Goal: Task Accomplishment & Management: Manage account settings

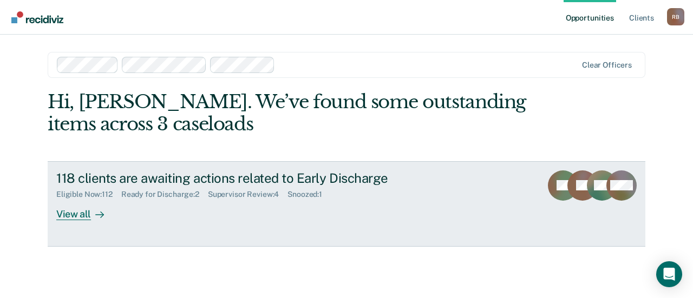
click at [164, 199] on div "Ready for Discharge : 2" at bounding box center [164, 194] width 87 height 9
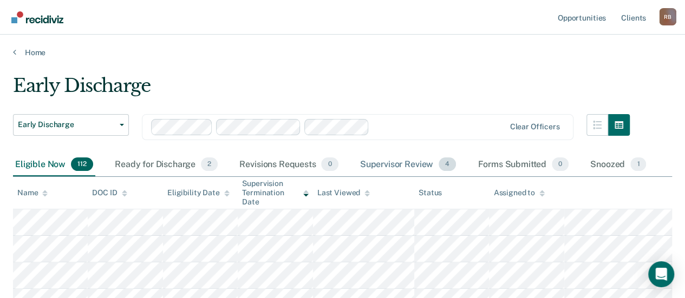
click at [389, 161] on div "Supervisor Review 4" at bounding box center [408, 165] width 101 height 24
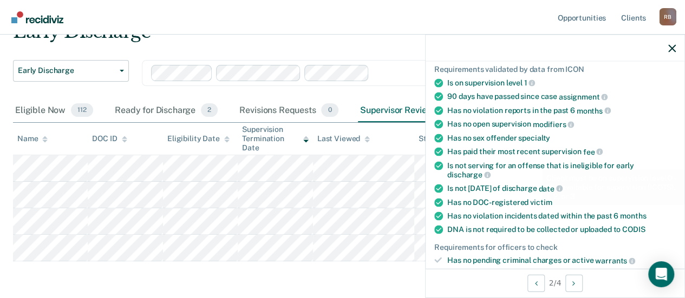
scroll to position [217, 0]
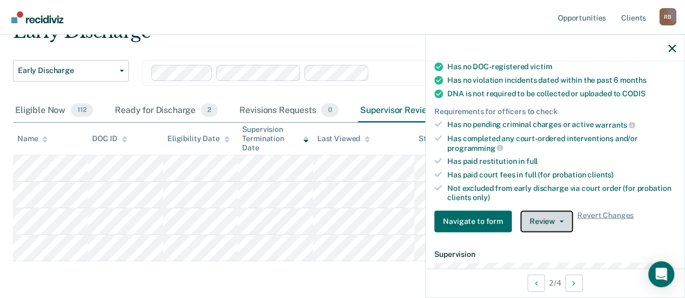
click at [530, 221] on button "Review" at bounding box center [546, 222] width 53 height 22
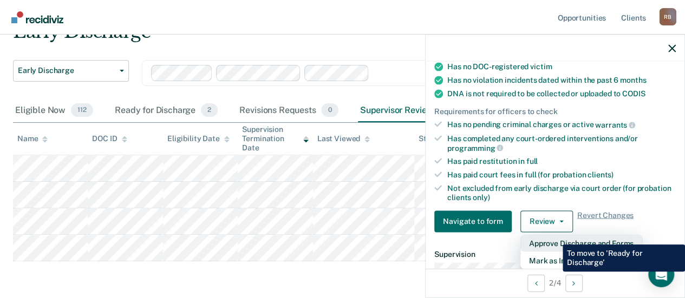
click at [554, 237] on button "Approve Discharge and Forms" at bounding box center [581, 242] width 122 height 17
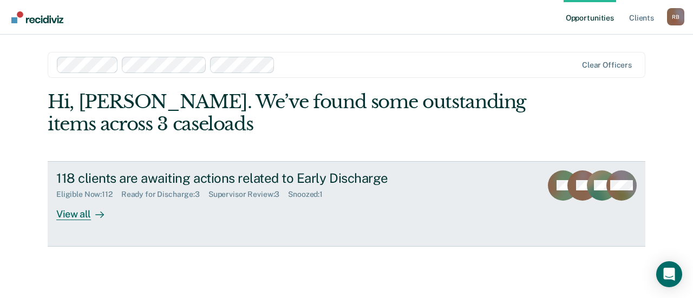
click at [225, 198] on div "Supervisor Review : 3" at bounding box center [248, 194] width 80 height 9
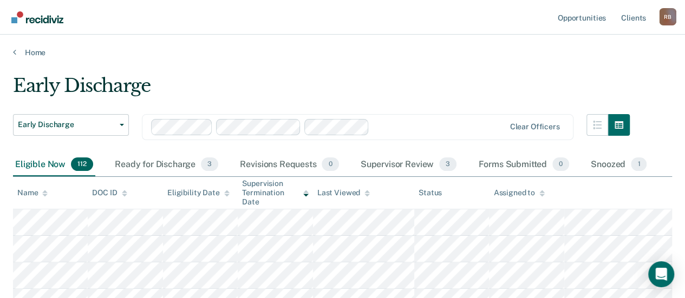
scroll to position [108, 0]
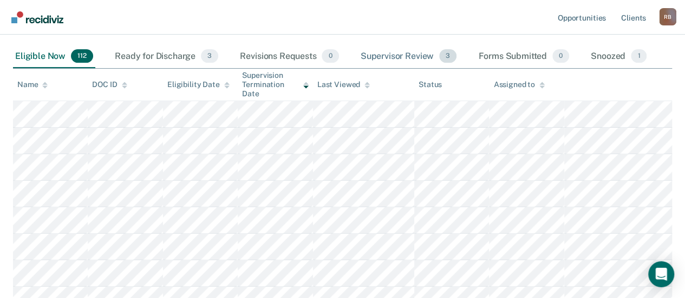
click at [391, 55] on div "Supervisor Review 3" at bounding box center [408, 57] width 101 height 24
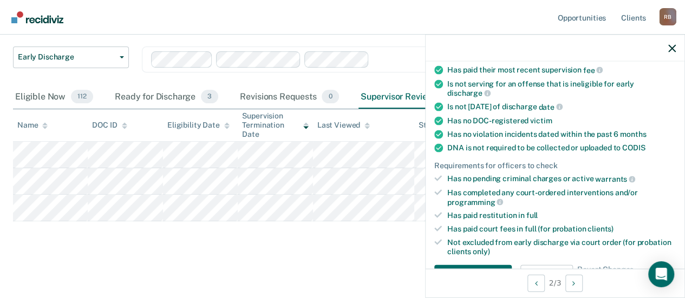
scroll to position [271, 0]
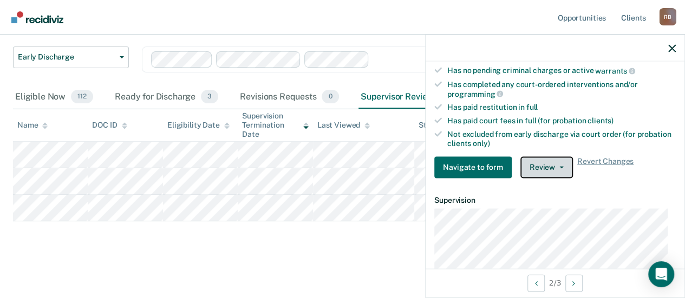
click at [549, 163] on button "Review" at bounding box center [546, 167] width 53 height 22
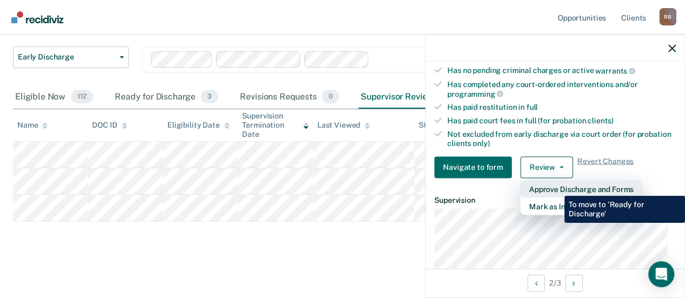
click at [556, 187] on button "Approve Discharge and Forms" at bounding box center [581, 188] width 122 height 17
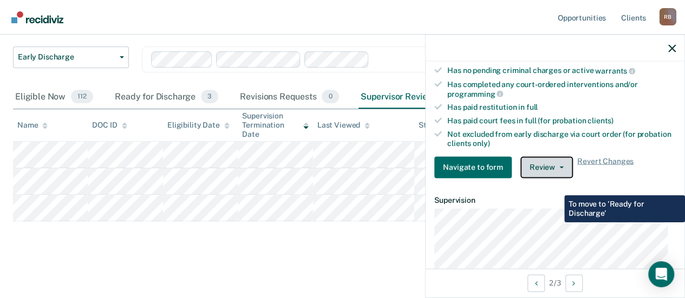
scroll to position [41, 0]
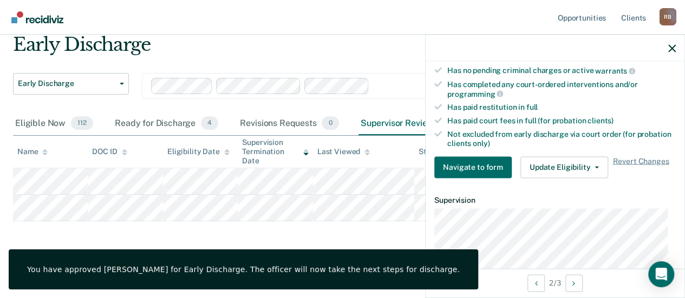
click at [332, 232] on div "Early Discharge Early Discharge Early Discharge Clear officers Eligible Now 112…" at bounding box center [342, 143] width 659 height 219
click at [670, 45] on icon "button" at bounding box center [672, 48] width 8 height 8
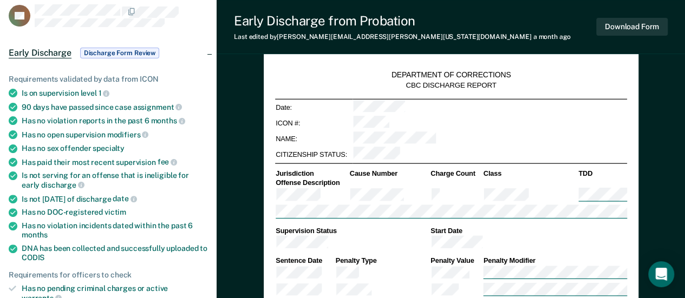
type textarea "x"
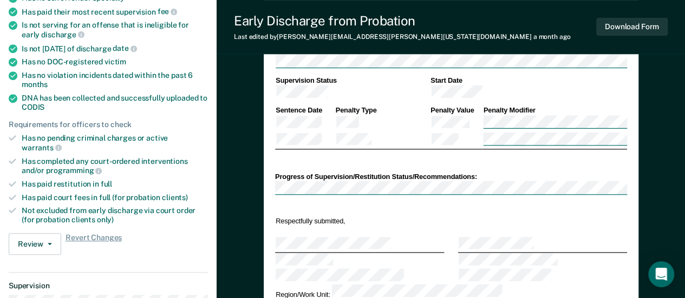
scroll to position [41, 0]
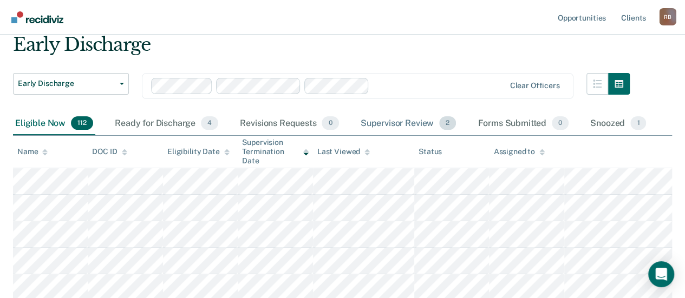
click at [420, 125] on div "Supervisor Review 2" at bounding box center [408, 124] width 100 height 24
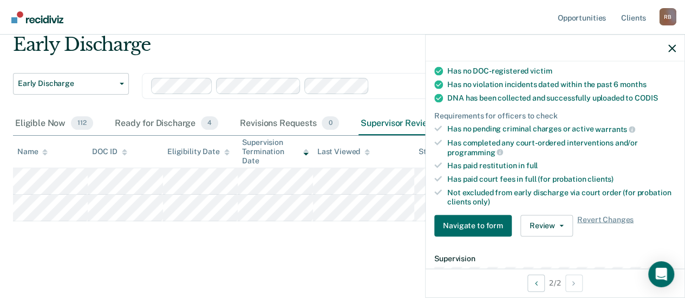
scroll to position [217, 0]
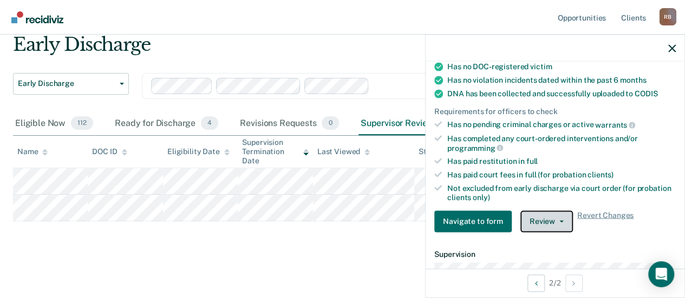
click at [548, 217] on button "Review" at bounding box center [546, 222] width 53 height 22
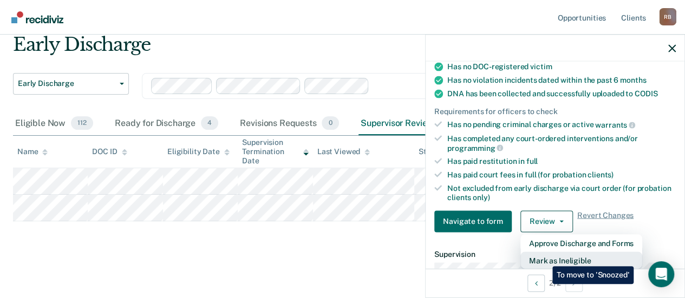
click at [544, 258] on button "Mark as Ineligible" at bounding box center [581, 260] width 122 height 17
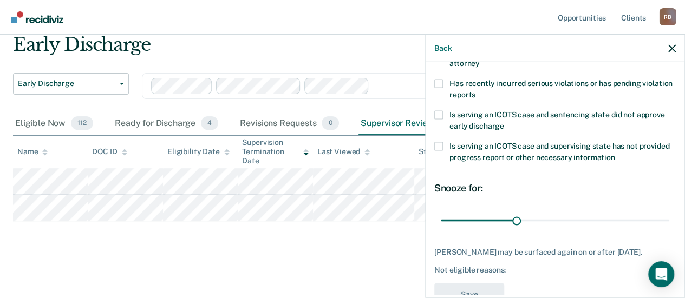
scroll to position [253, 0]
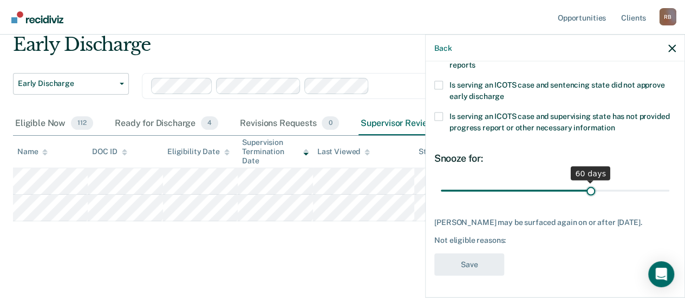
drag, startPoint x: 517, startPoint y: 181, endPoint x: 585, endPoint y: 178, distance: 68.8
type input "60"
click at [585, 181] on input "range" at bounding box center [555, 190] width 228 height 19
click at [470, 234] on div "Amanda Bergstrom may be surfaced again on or after November 21, 2025. Not eligi…" at bounding box center [554, 231] width 241 height 27
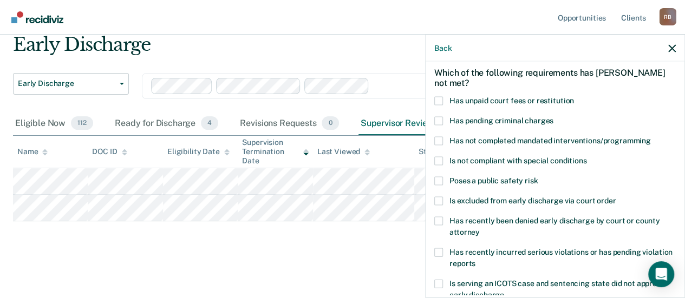
scroll to position [0, 0]
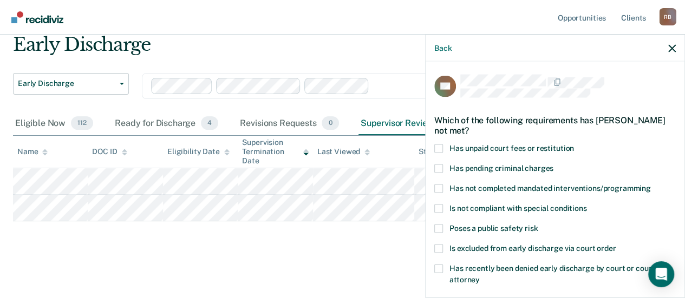
click at [441, 207] on span at bounding box center [438, 209] width 9 height 9
click at [586, 205] on input "Is not compliant with special conditions" at bounding box center [586, 205] width 0 height 0
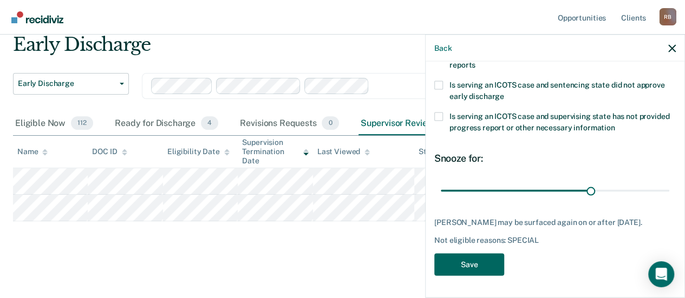
scroll to position [91, 0]
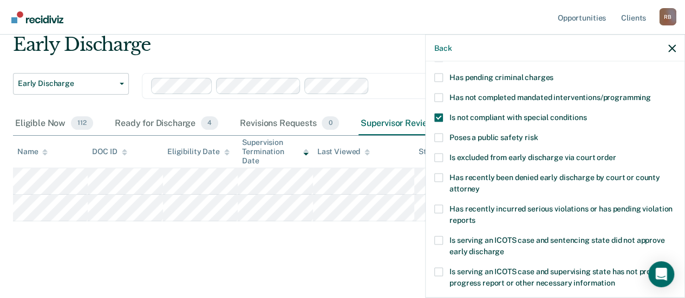
click at [437, 117] on span at bounding box center [438, 118] width 9 height 9
click at [586, 114] on input "Is not compliant with special conditions" at bounding box center [586, 114] width 0 height 0
click at [443, 96] on label "Has not completed mandated interventions/programming" at bounding box center [554, 99] width 241 height 11
click at [651, 94] on input "Has not completed mandated interventions/programming" at bounding box center [651, 94] width 0 height 0
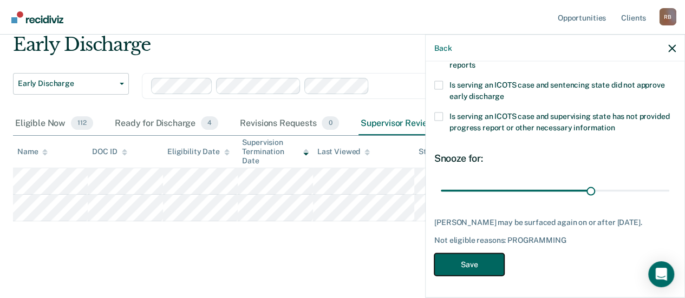
click at [469, 267] on button "Save" at bounding box center [469, 265] width 70 height 22
